Goal: Use online tool/utility: Utilize a website feature to perform a specific function

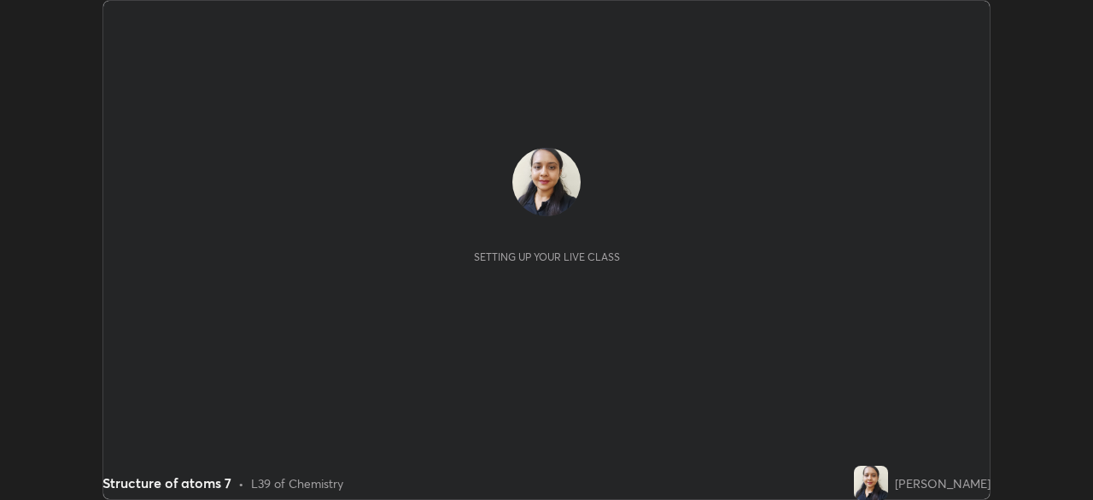
scroll to position [500, 1093]
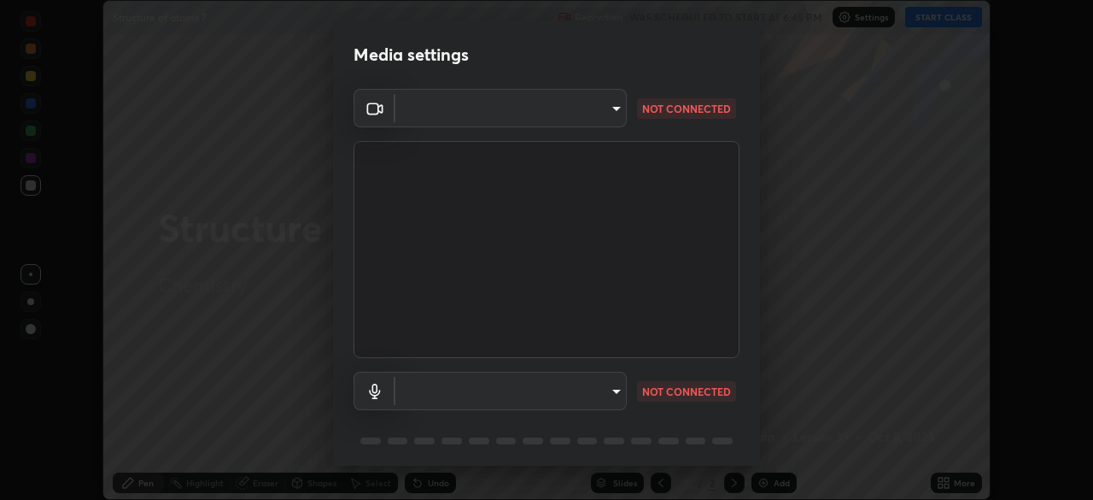
type input "68abbd0ba27f3b7b13d700706cc0a542acc53d6138fc99a51b3524be894f9c2a"
type input "default"
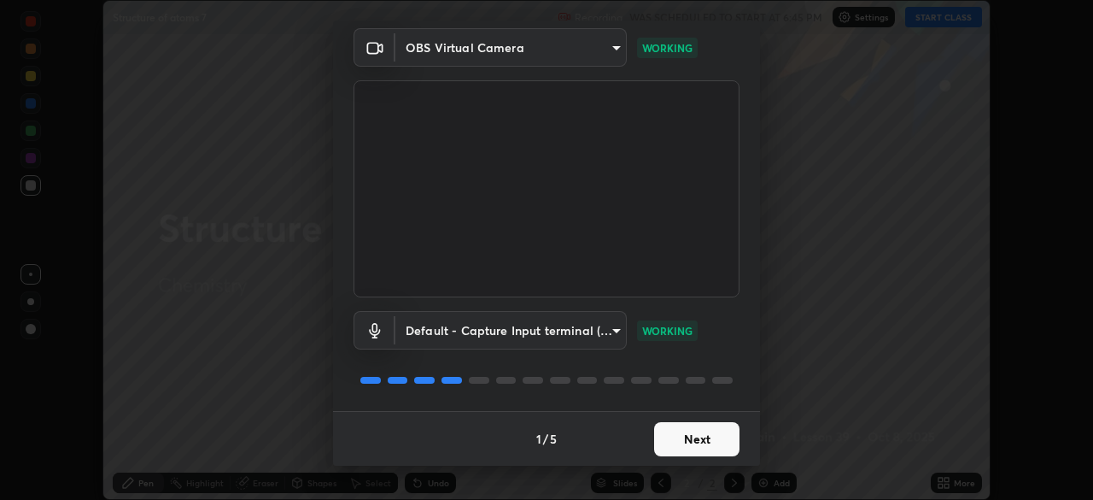
click at [699, 442] on button "Next" at bounding box center [696, 439] width 85 height 34
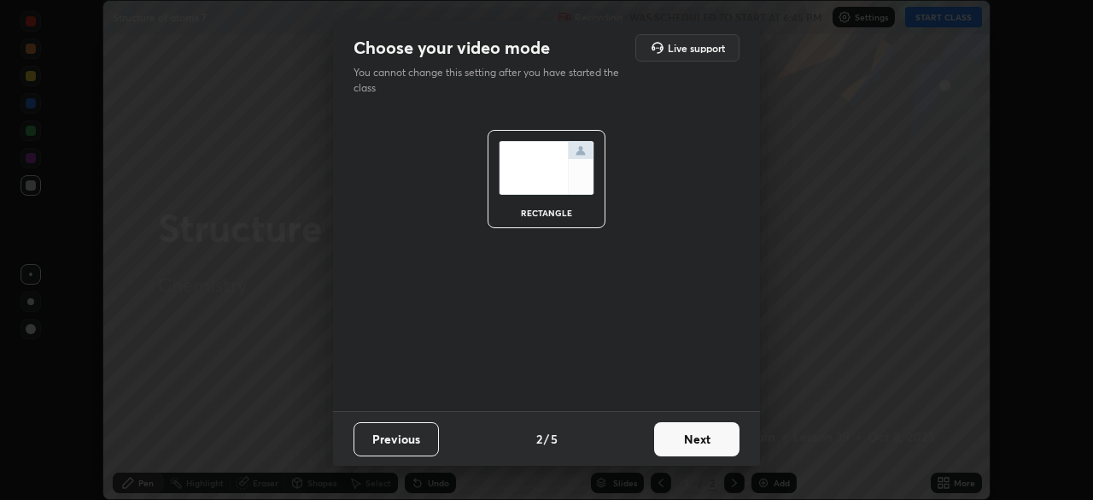
scroll to position [0, 0]
click at [694, 439] on button "Next" at bounding box center [696, 439] width 85 height 34
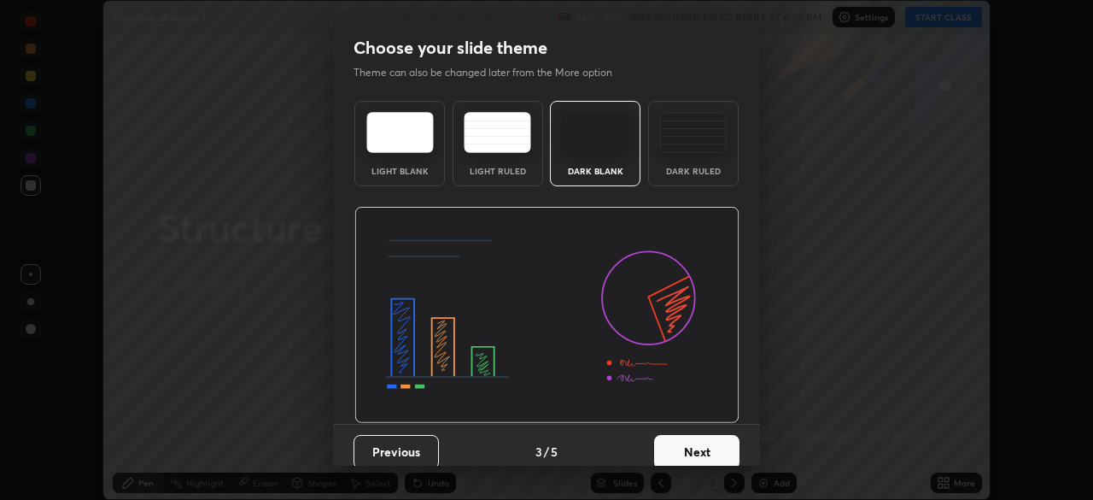
click at [691, 443] on button "Next" at bounding box center [696, 452] width 85 height 34
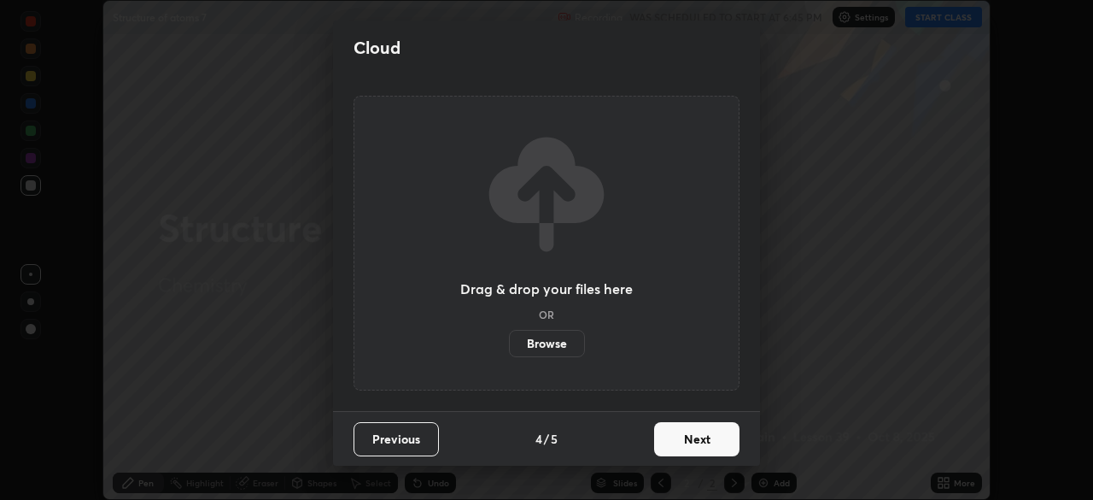
click at [690, 441] on button "Next" at bounding box center [696, 439] width 85 height 34
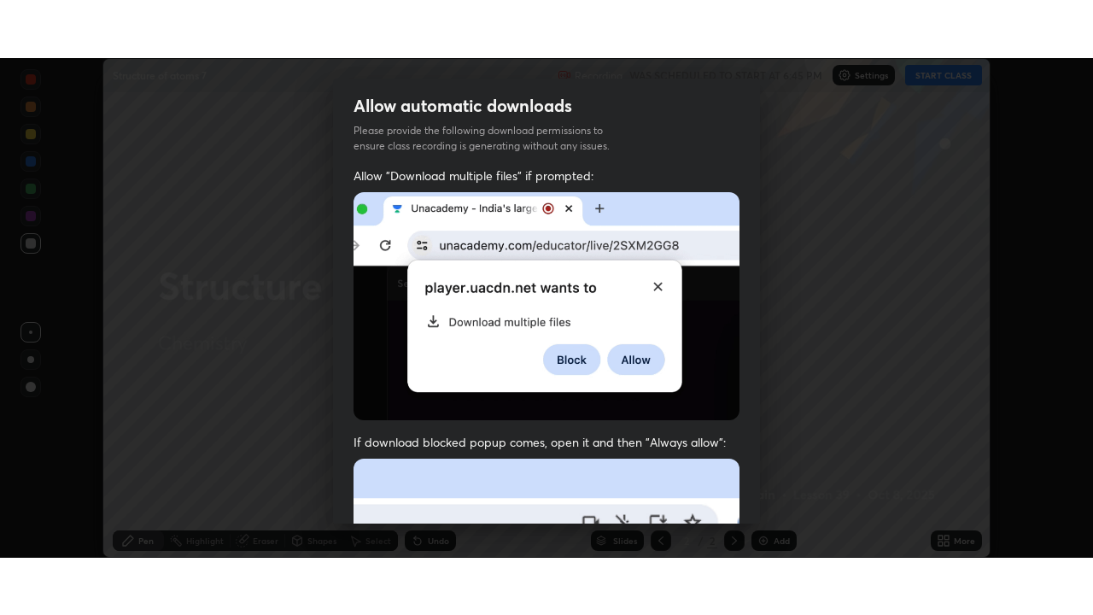
scroll to position [409, 0]
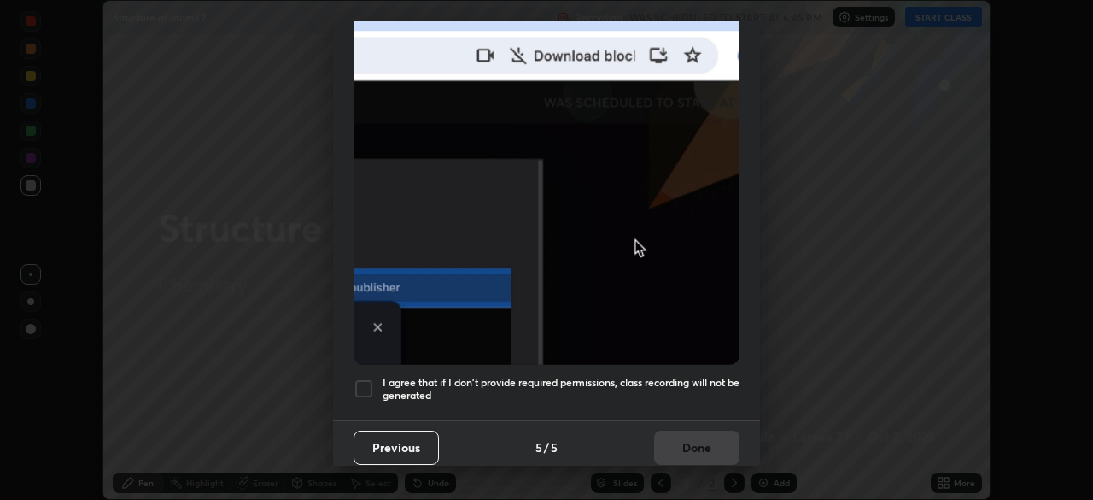
click at [366, 380] on div at bounding box center [364, 388] width 21 height 21
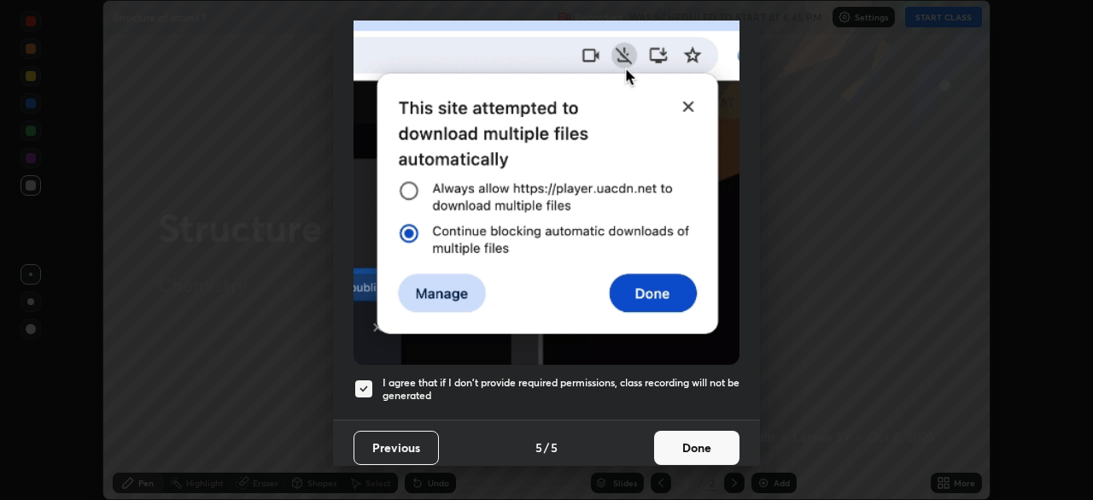
click at [699, 444] on button "Done" at bounding box center [696, 448] width 85 height 34
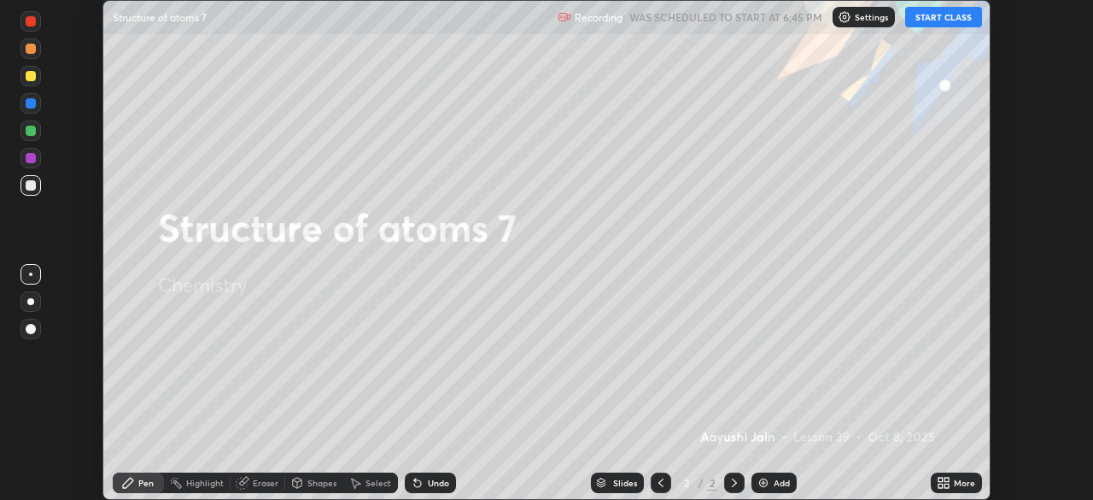
click at [913, 19] on button "START CLASS" at bounding box center [944, 17] width 77 height 21
click at [940, 485] on icon at bounding box center [941, 486] width 4 height 4
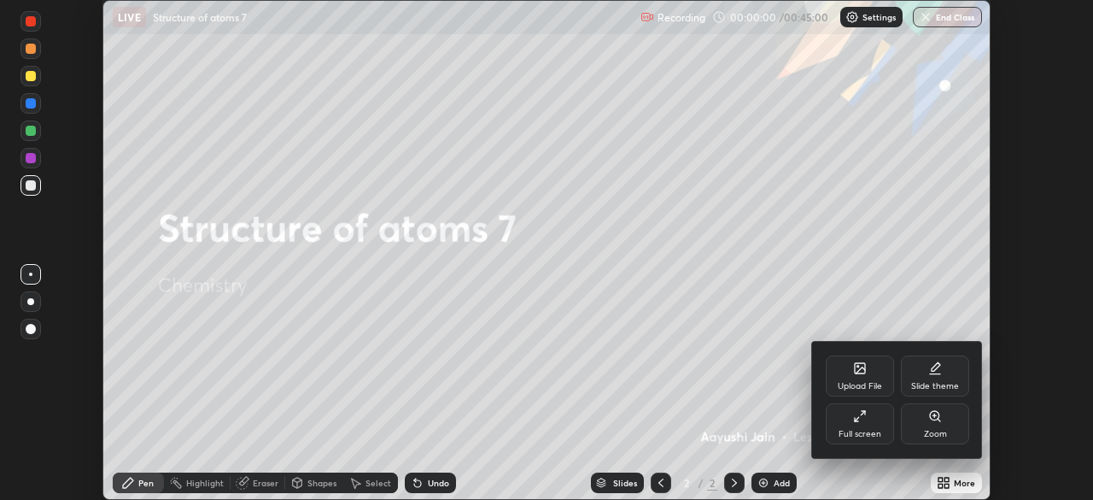
click at [856, 430] on div "Full screen" at bounding box center [860, 434] width 43 height 9
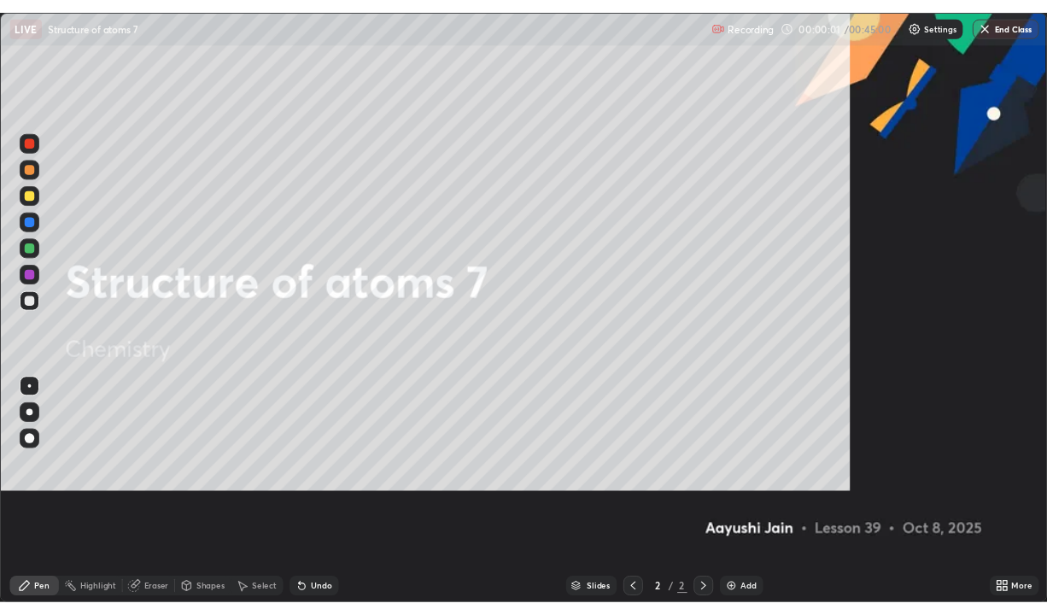
scroll to position [615, 1093]
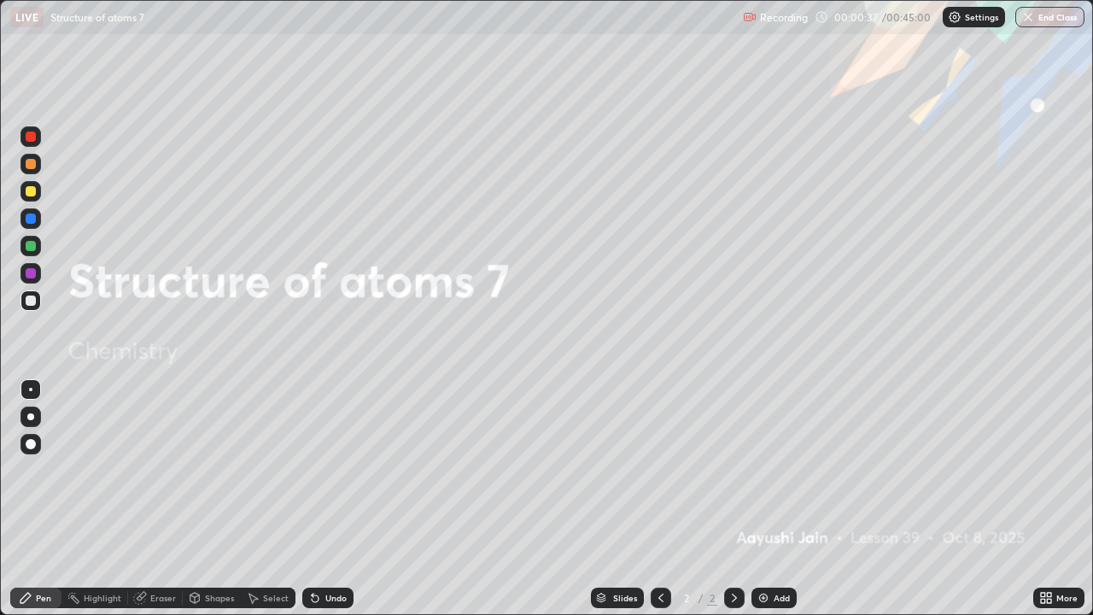
click at [777, 499] on div "Add" at bounding box center [782, 598] width 16 height 9
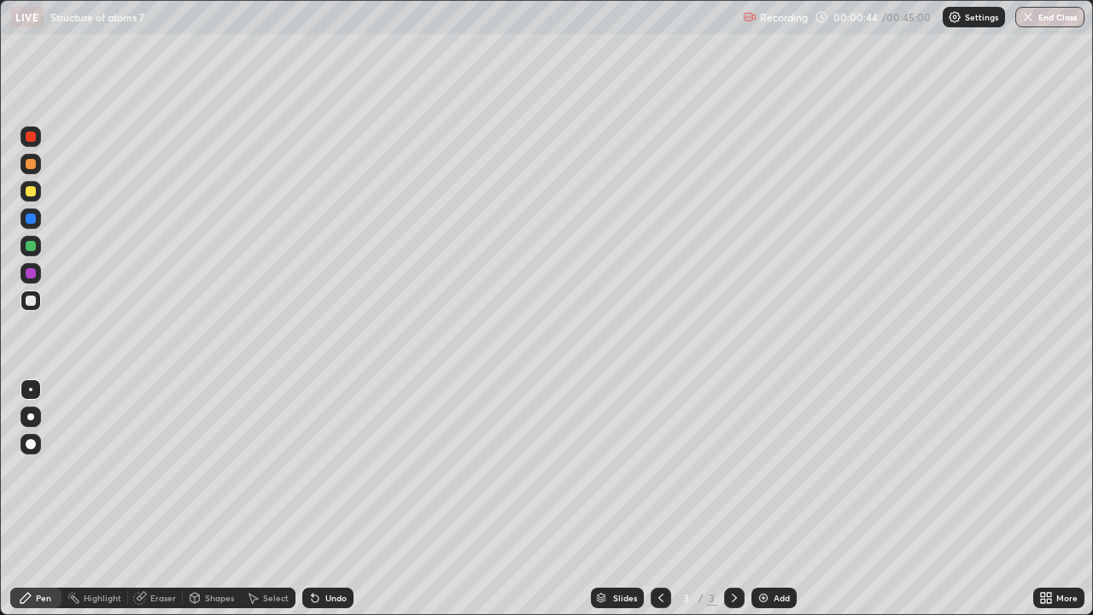
click at [32, 417] on div at bounding box center [30, 416] width 7 height 7
click at [29, 197] on div at bounding box center [31, 191] width 21 height 21
click at [32, 301] on div at bounding box center [31, 301] width 10 height 10
click at [325, 499] on div "Undo" at bounding box center [335, 598] width 21 height 9
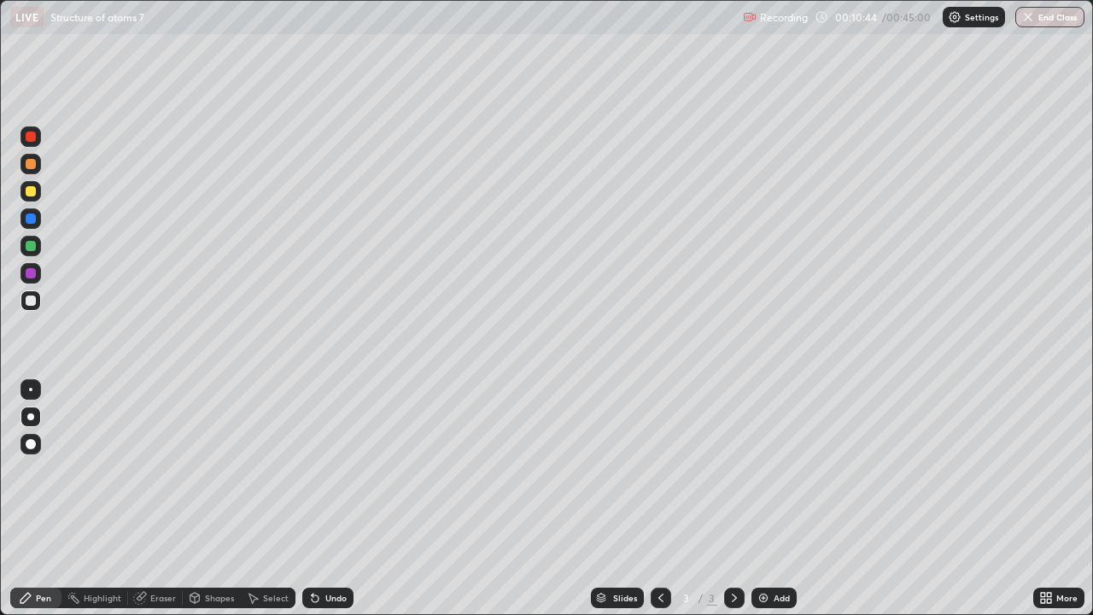
click at [327, 499] on div "Undo" at bounding box center [335, 598] width 21 height 9
click at [329, 499] on div "Undo" at bounding box center [335, 598] width 21 height 9
click at [330, 499] on div "Undo" at bounding box center [335, 598] width 21 height 9
click at [329, 499] on div "Undo" at bounding box center [335, 598] width 21 height 9
click at [331, 499] on div "Undo" at bounding box center [335, 598] width 21 height 9
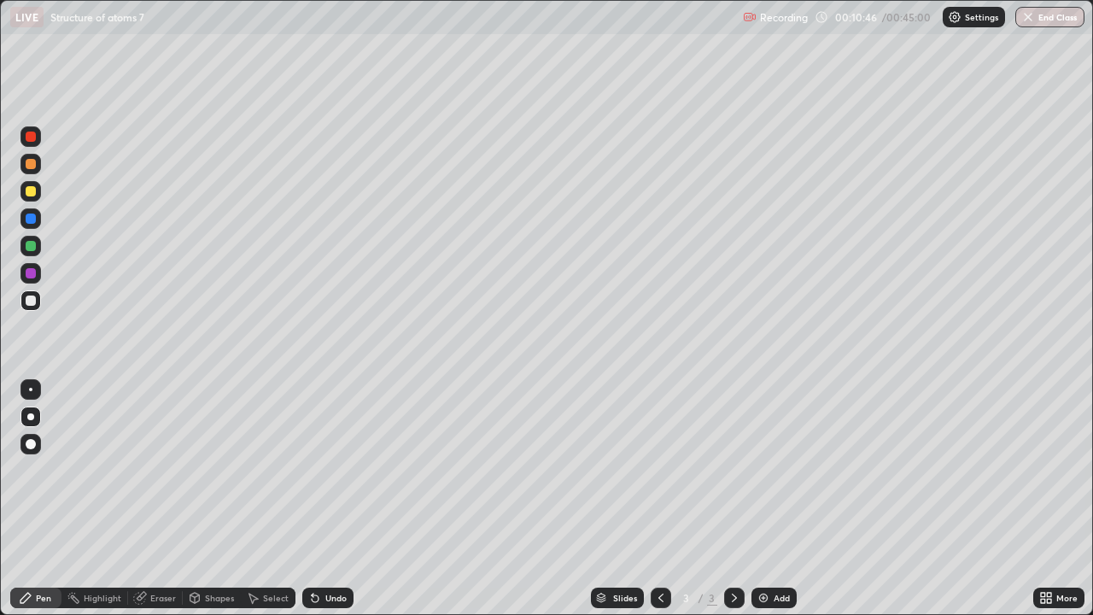
click at [328, 499] on div "Undo" at bounding box center [335, 598] width 21 height 9
click at [28, 187] on div at bounding box center [31, 191] width 10 height 10
click at [330, 499] on div "Undo" at bounding box center [335, 598] width 21 height 9
click at [211, 499] on div "Shapes" at bounding box center [219, 598] width 29 height 9
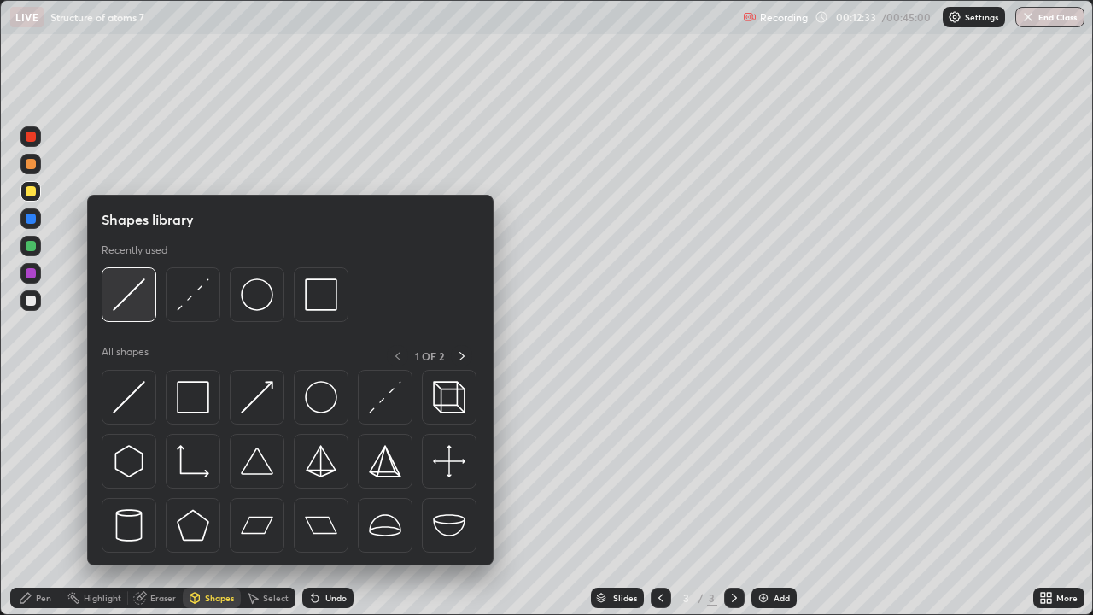
click at [134, 298] on img at bounding box center [129, 294] width 32 height 32
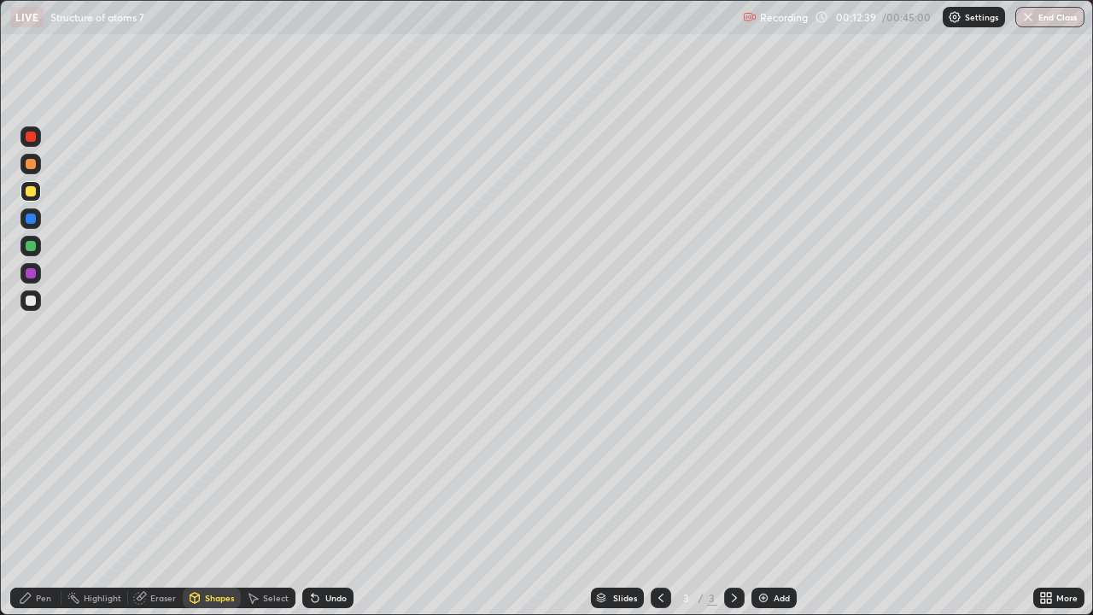
click at [43, 499] on div "Pen" at bounding box center [43, 598] width 15 height 9
click at [38, 299] on div at bounding box center [31, 300] width 21 height 21
click at [325, 499] on div "Undo" at bounding box center [335, 598] width 21 height 9
click at [324, 499] on div "Undo" at bounding box center [327, 598] width 51 height 21
click at [322, 499] on div "Undo" at bounding box center [327, 598] width 51 height 21
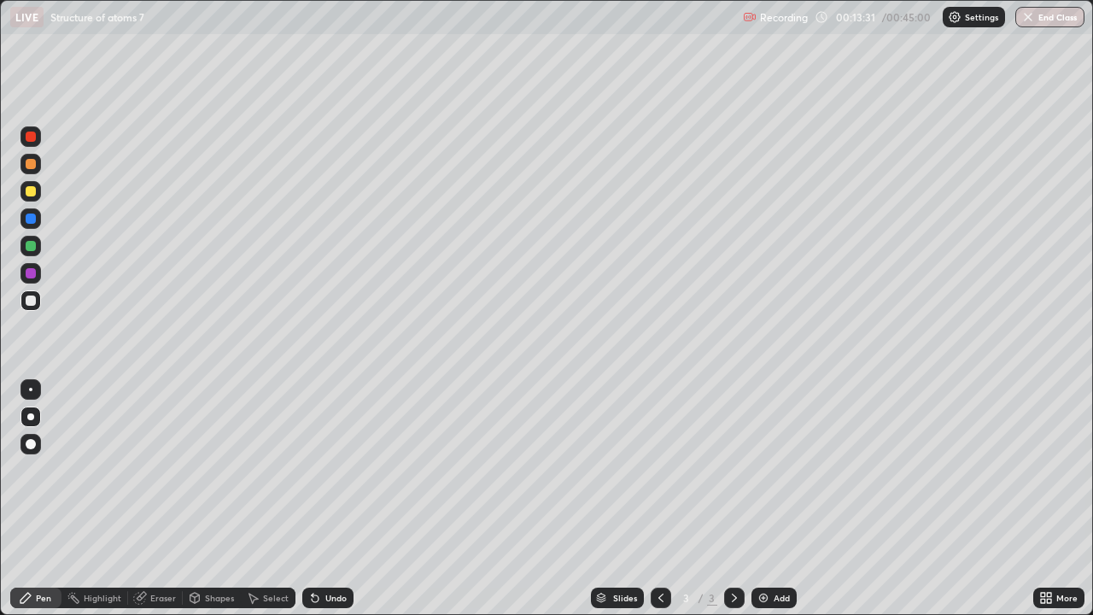
click at [323, 499] on div "Undo" at bounding box center [327, 598] width 51 height 21
click at [322, 499] on div "Undo" at bounding box center [327, 598] width 51 height 21
click at [324, 499] on div "Undo" at bounding box center [327, 598] width 51 height 21
click at [325, 499] on div "Undo" at bounding box center [335, 598] width 21 height 9
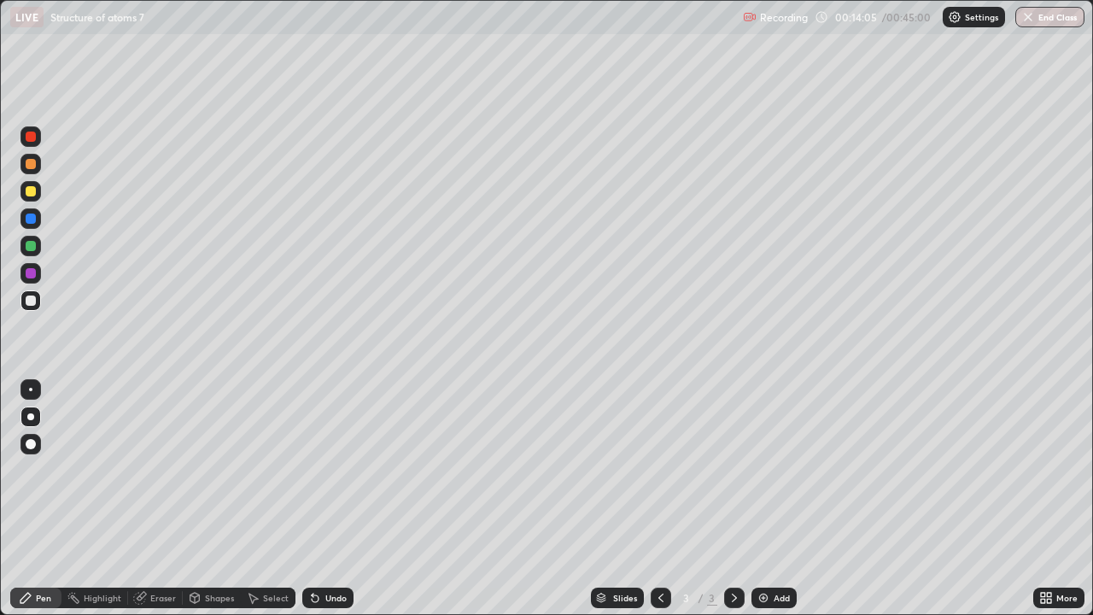
click at [325, 499] on div "Undo" at bounding box center [335, 598] width 21 height 9
click at [173, 499] on div "Eraser" at bounding box center [163, 598] width 26 height 9
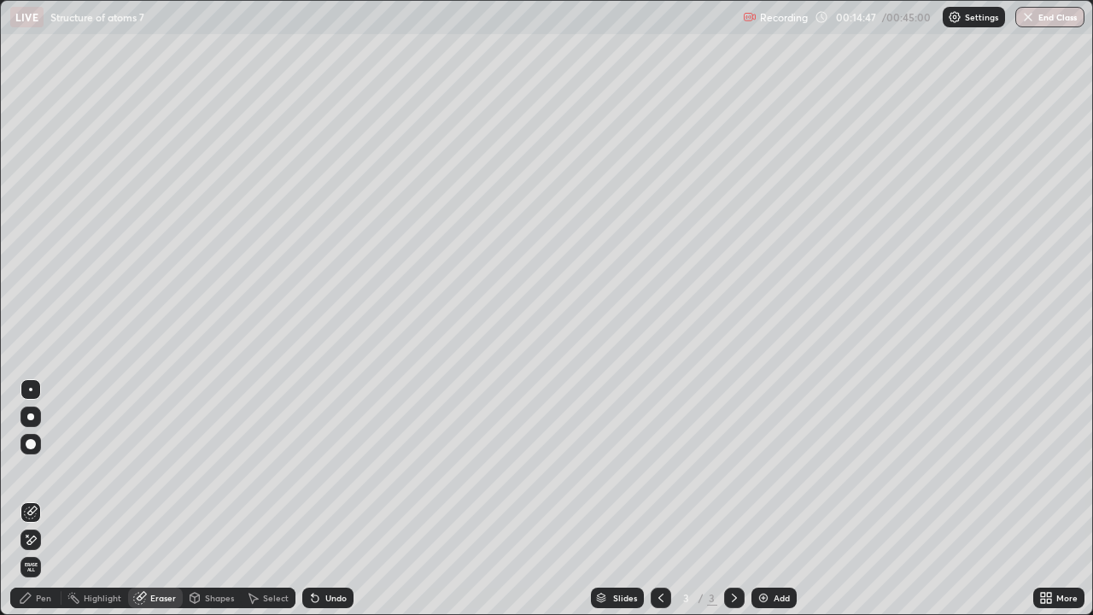
click at [39, 499] on div "Pen" at bounding box center [35, 598] width 51 height 21
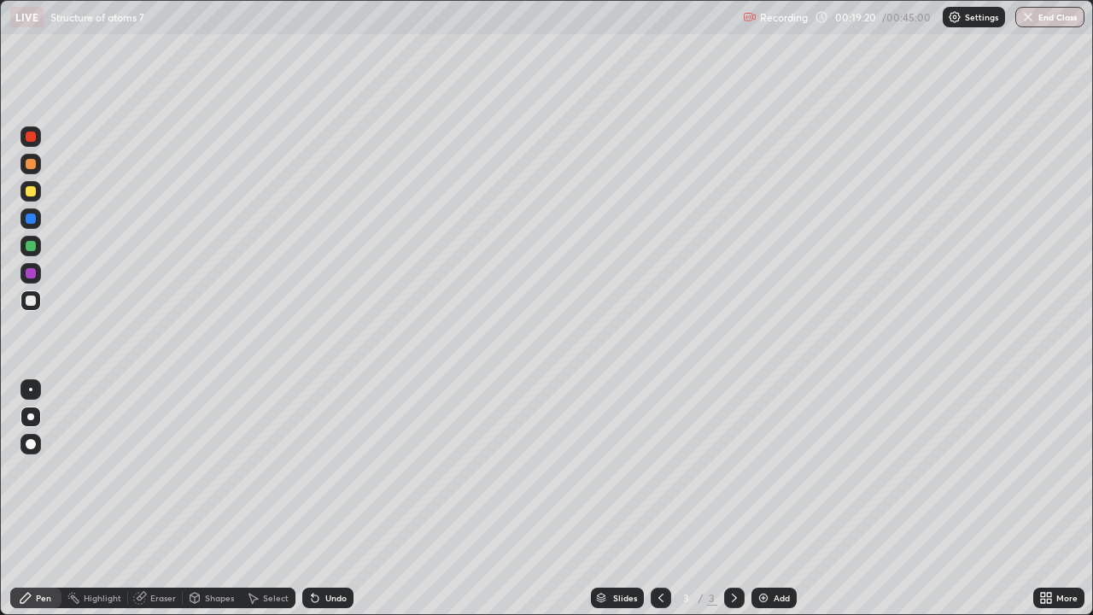
click at [767, 499] on img at bounding box center [764, 598] width 14 height 14
click at [213, 499] on div "Shapes" at bounding box center [212, 598] width 58 height 21
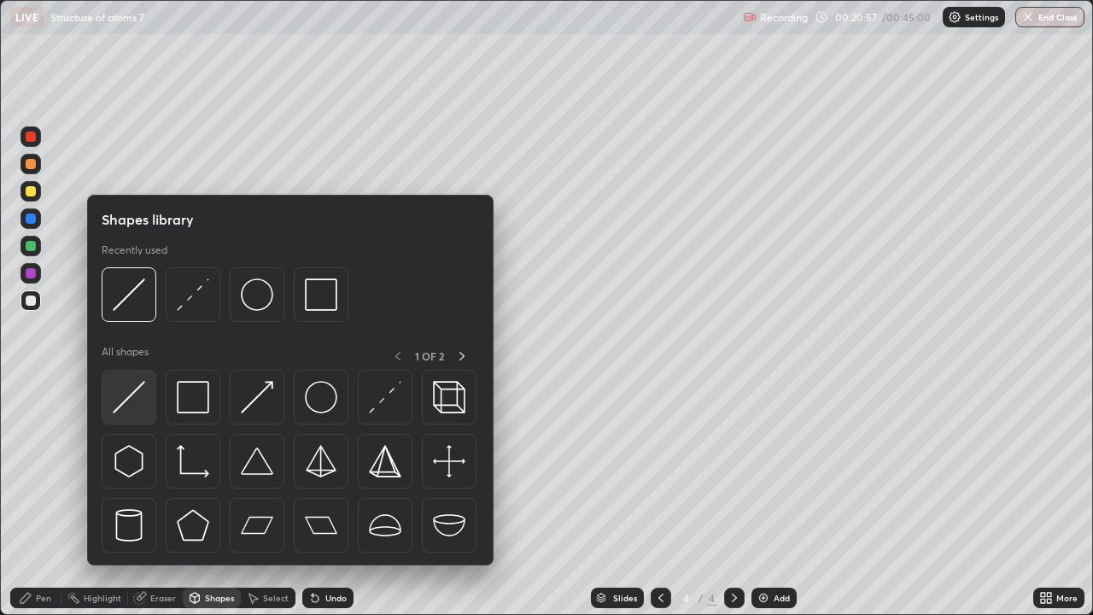
click at [130, 398] on img at bounding box center [129, 397] width 32 height 32
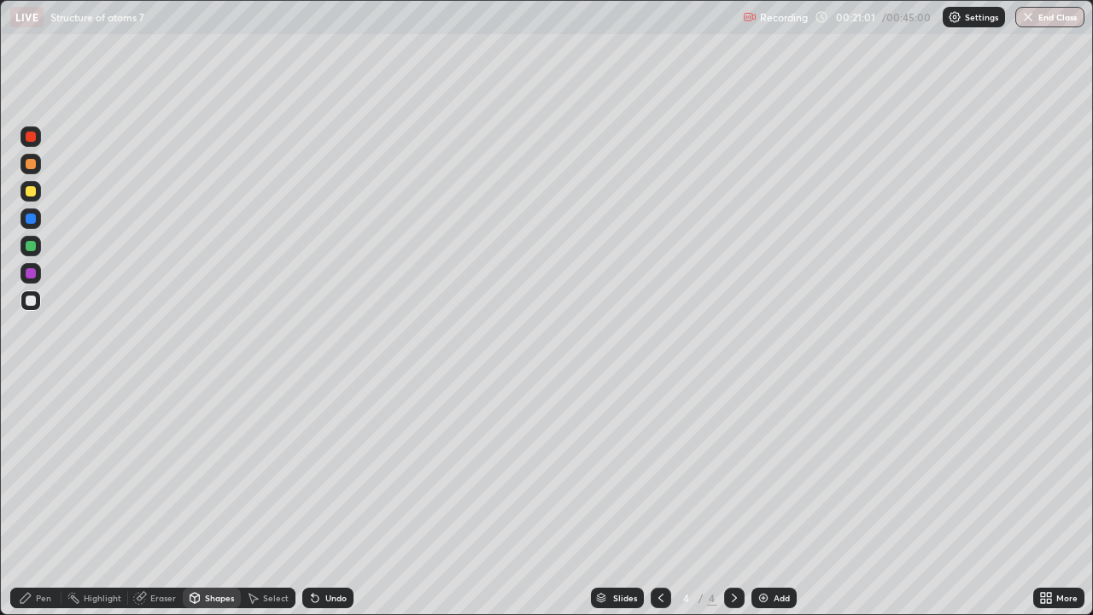
click at [47, 499] on div "Pen" at bounding box center [43, 598] width 15 height 9
click at [322, 499] on div "Undo" at bounding box center [327, 598] width 51 height 21
click at [325, 499] on div "Undo" at bounding box center [335, 598] width 21 height 9
click at [322, 499] on div "Undo" at bounding box center [327, 598] width 51 height 21
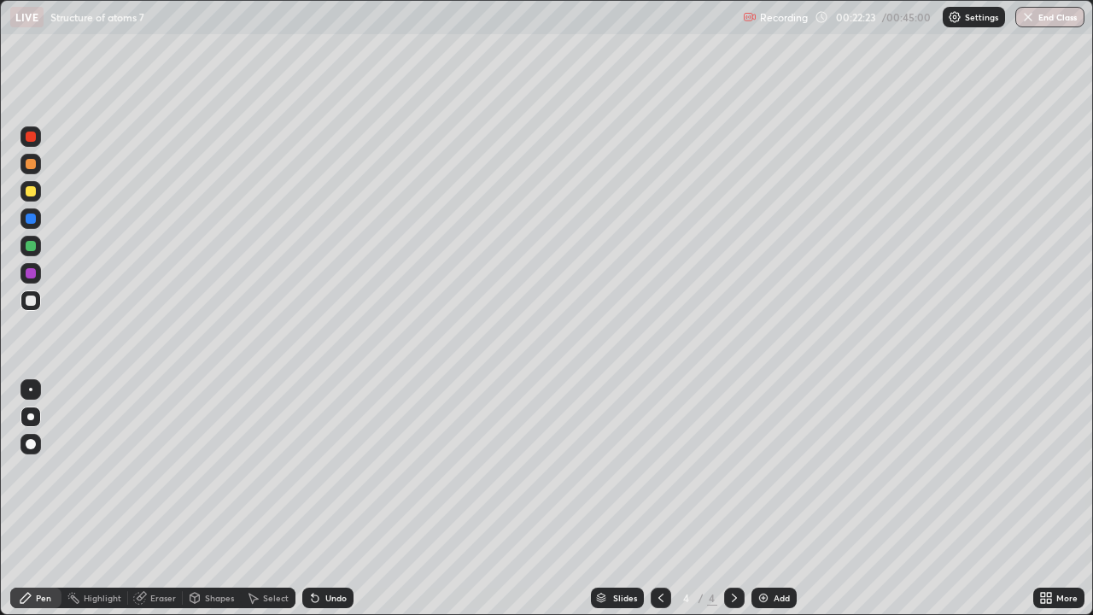
click at [325, 499] on div "Undo" at bounding box center [335, 598] width 21 height 9
click at [322, 499] on div "Undo" at bounding box center [327, 598] width 51 height 21
click at [325, 499] on div "Undo" at bounding box center [335, 598] width 21 height 9
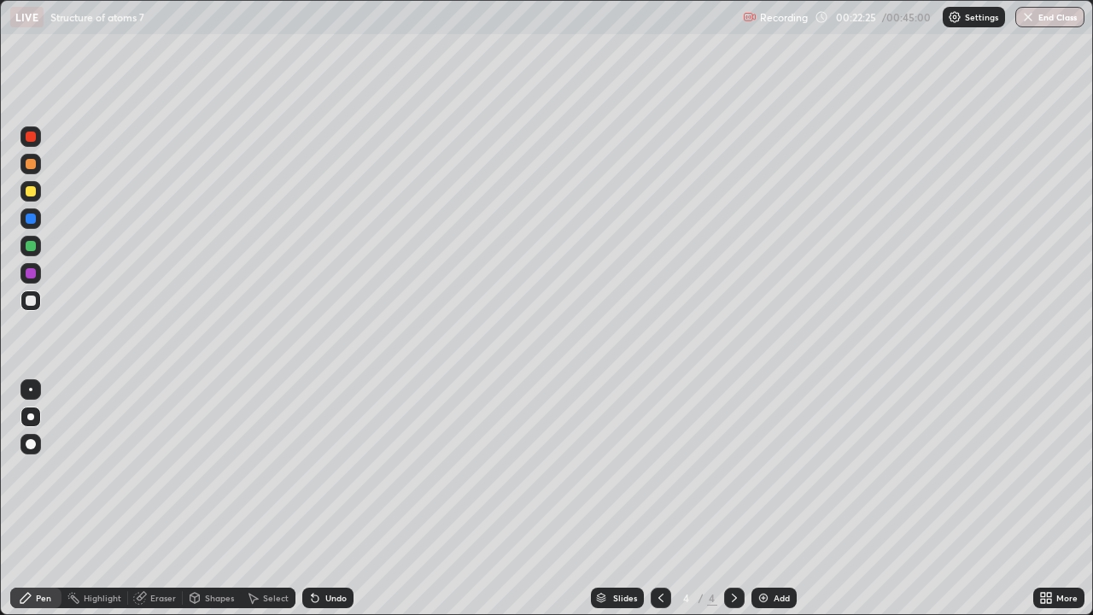
click at [322, 499] on div "Undo" at bounding box center [327, 598] width 51 height 21
click at [325, 499] on div "Undo" at bounding box center [335, 598] width 21 height 9
click at [772, 499] on div "Add" at bounding box center [774, 598] width 45 height 21
click at [1023, 21] on img "button" at bounding box center [1029, 17] width 14 height 14
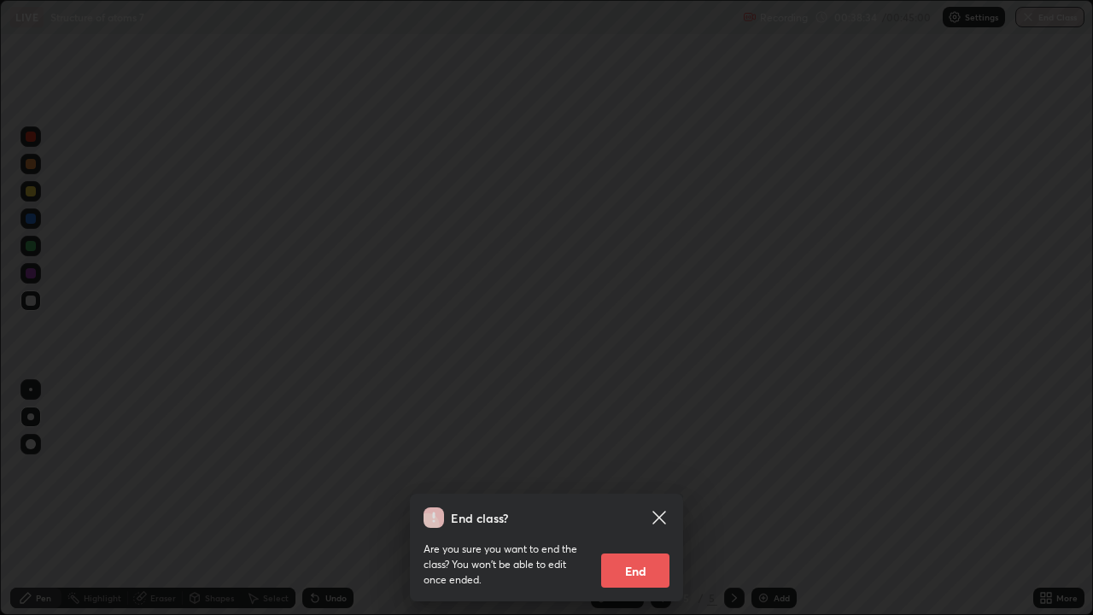
click at [648, 499] on button "End" at bounding box center [635, 571] width 68 height 34
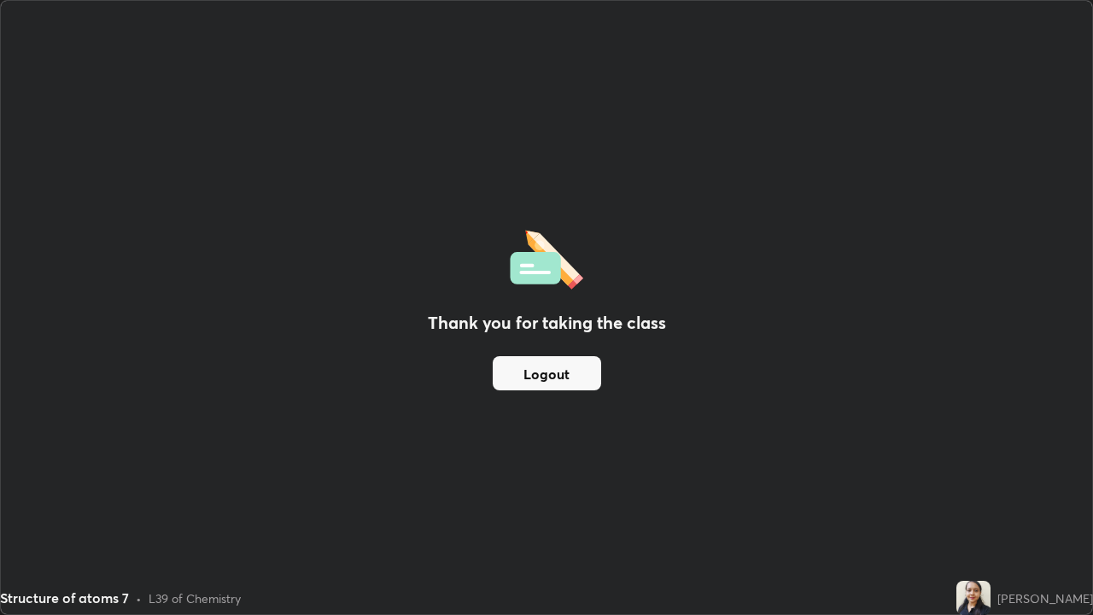
click at [514, 375] on button "Logout" at bounding box center [547, 373] width 108 height 34
click at [532, 372] on button "Logout" at bounding box center [547, 373] width 108 height 34
click at [535, 375] on button "Logout" at bounding box center [547, 373] width 108 height 34
click at [539, 376] on button "Logout" at bounding box center [547, 373] width 108 height 34
click at [539, 377] on button "Logout" at bounding box center [547, 373] width 108 height 34
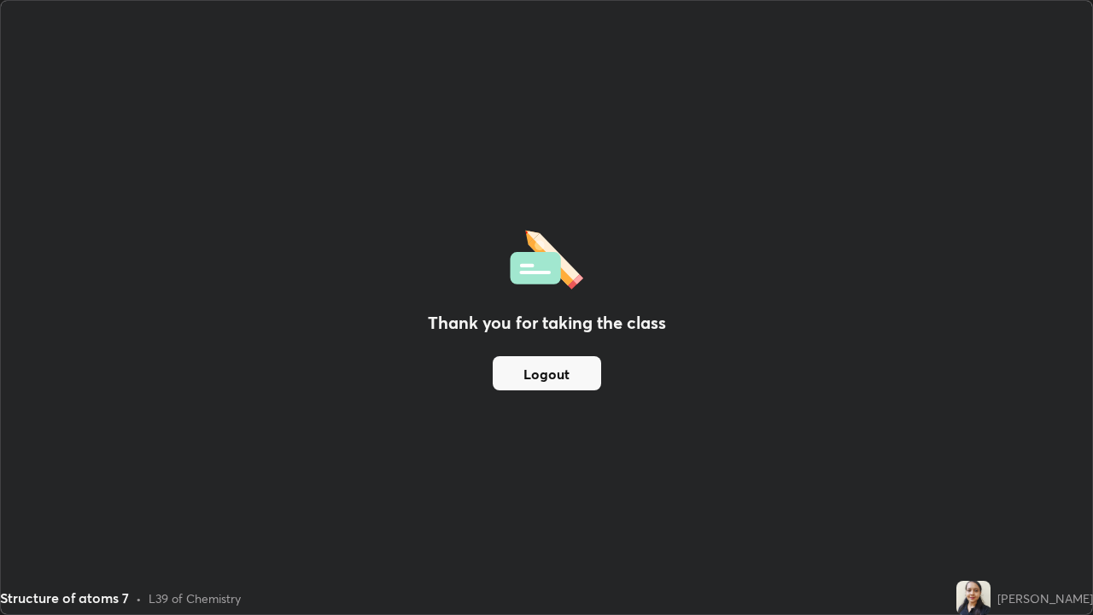
click at [552, 376] on button "Logout" at bounding box center [547, 373] width 108 height 34
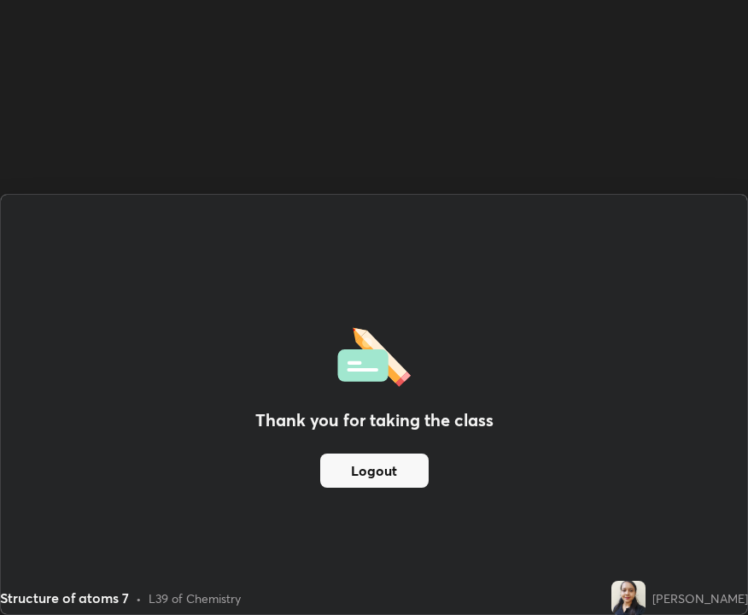
scroll to position [84813, 84680]
